Goal: Navigation & Orientation: Understand site structure

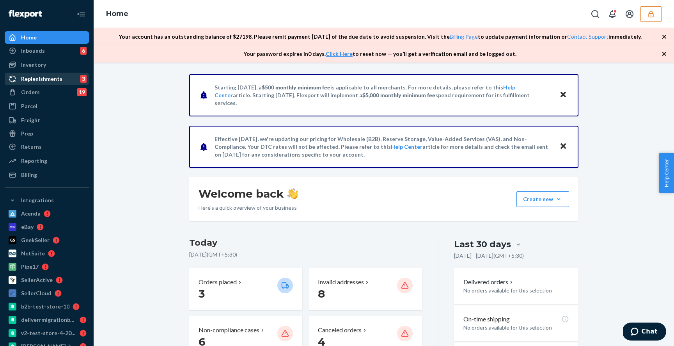
click at [70, 85] on link "Replenishments 3" at bounding box center [47, 79] width 84 height 12
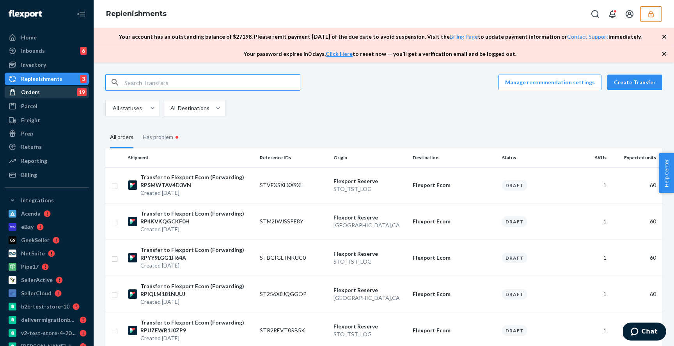
click at [58, 93] on div "Orders 19" at bounding box center [46, 92] width 83 height 11
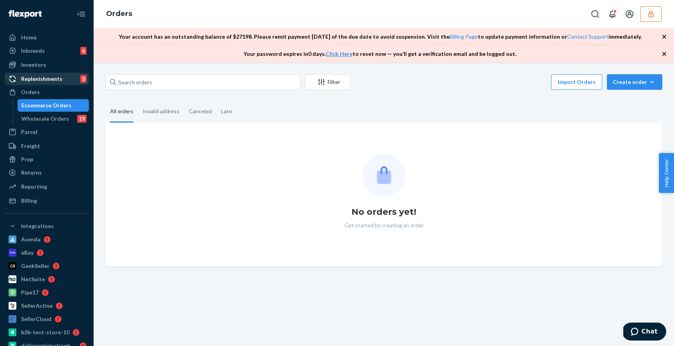
click at [41, 76] on div "Replenishments" at bounding box center [41, 79] width 41 height 8
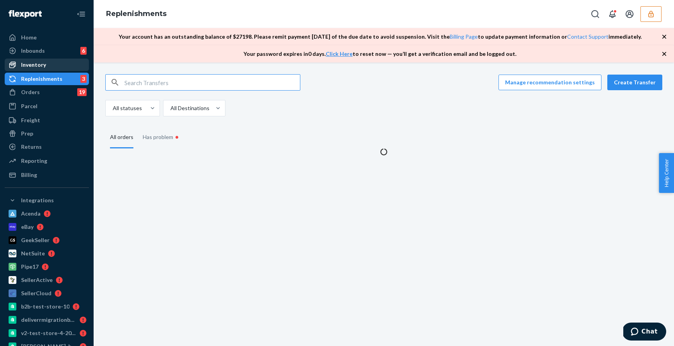
click at [46, 60] on div "Inventory" at bounding box center [46, 64] width 83 height 11
